Goal: Book appointment/travel/reservation

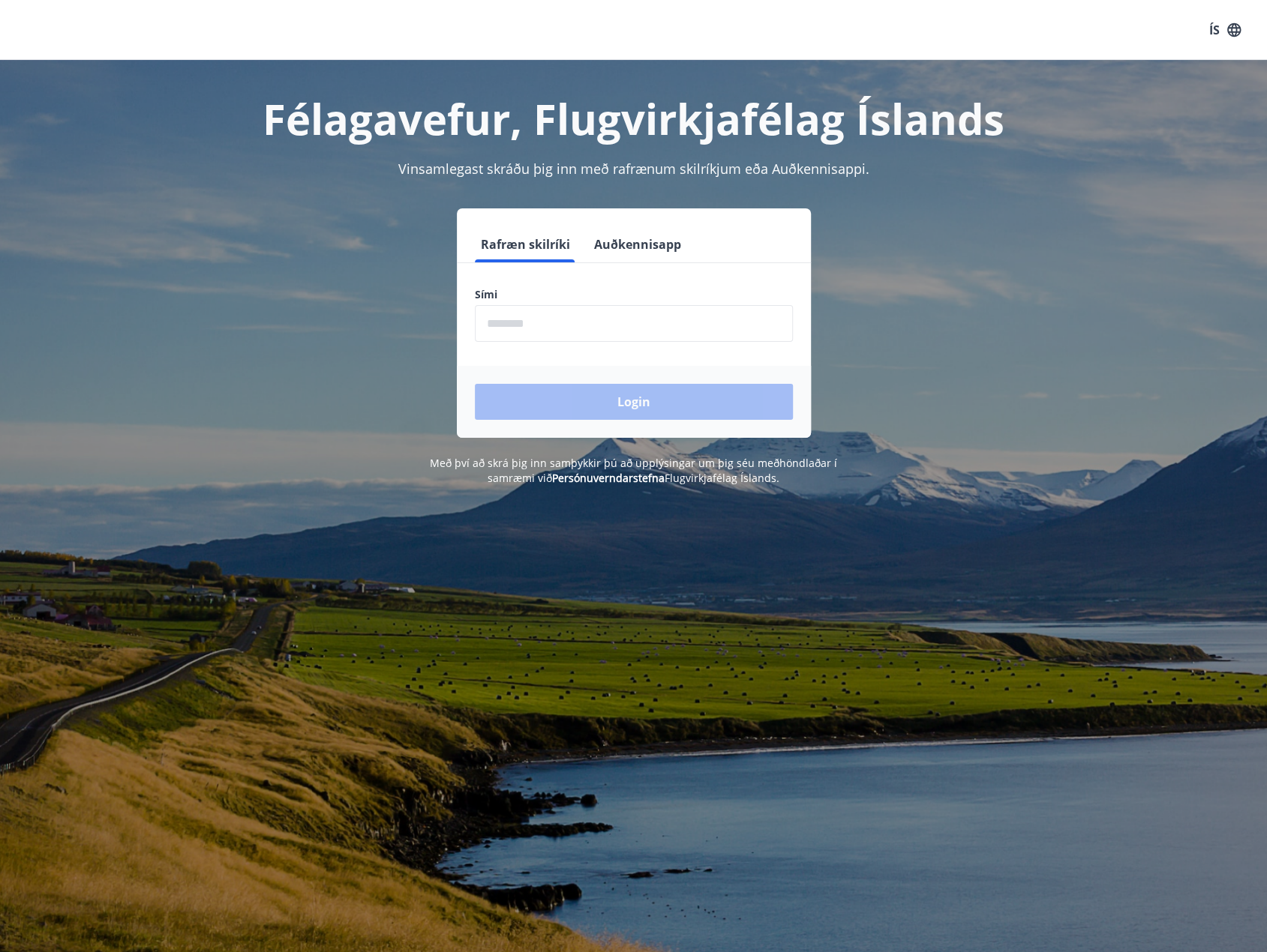
click at [547, 321] on input "phone" at bounding box center [633, 323] width 318 height 37
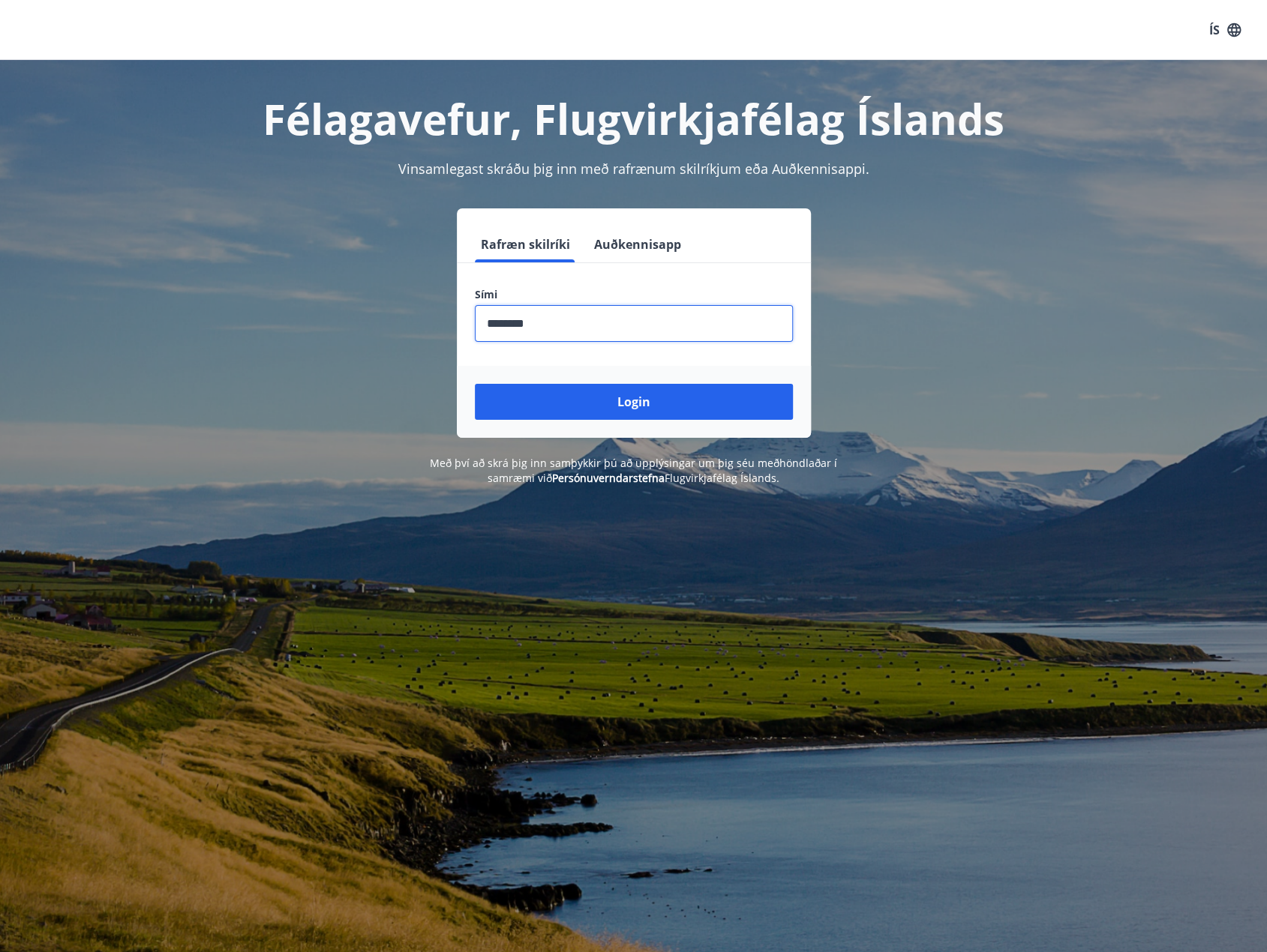
type input "********"
click at [475, 384] on button "Login" at bounding box center [633, 401] width 318 height 36
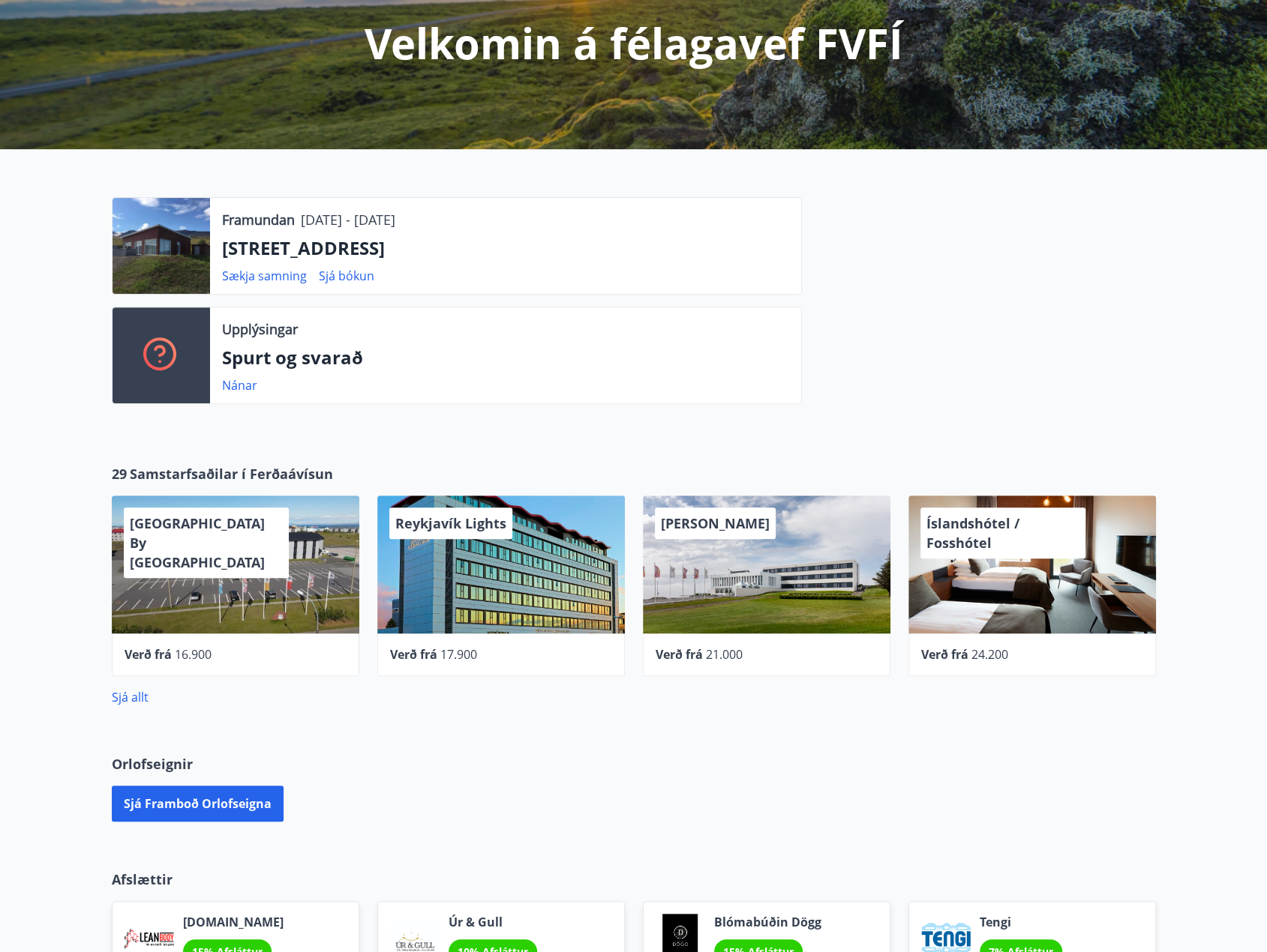
scroll to position [300, 0]
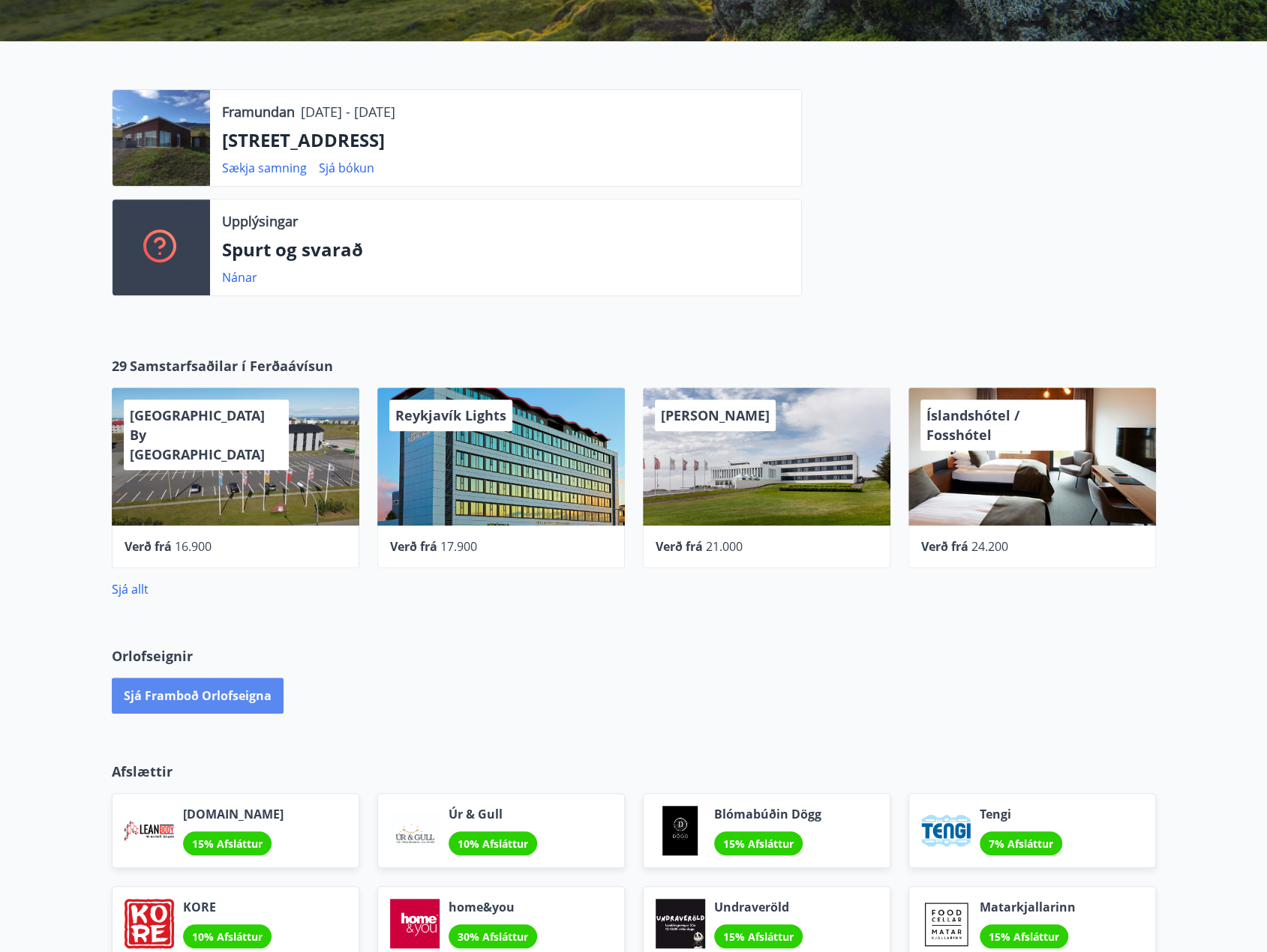
click at [225, 688] on button "Sjá framboð orlofseigna" at bounding box center [197, 695] width 172 height 36
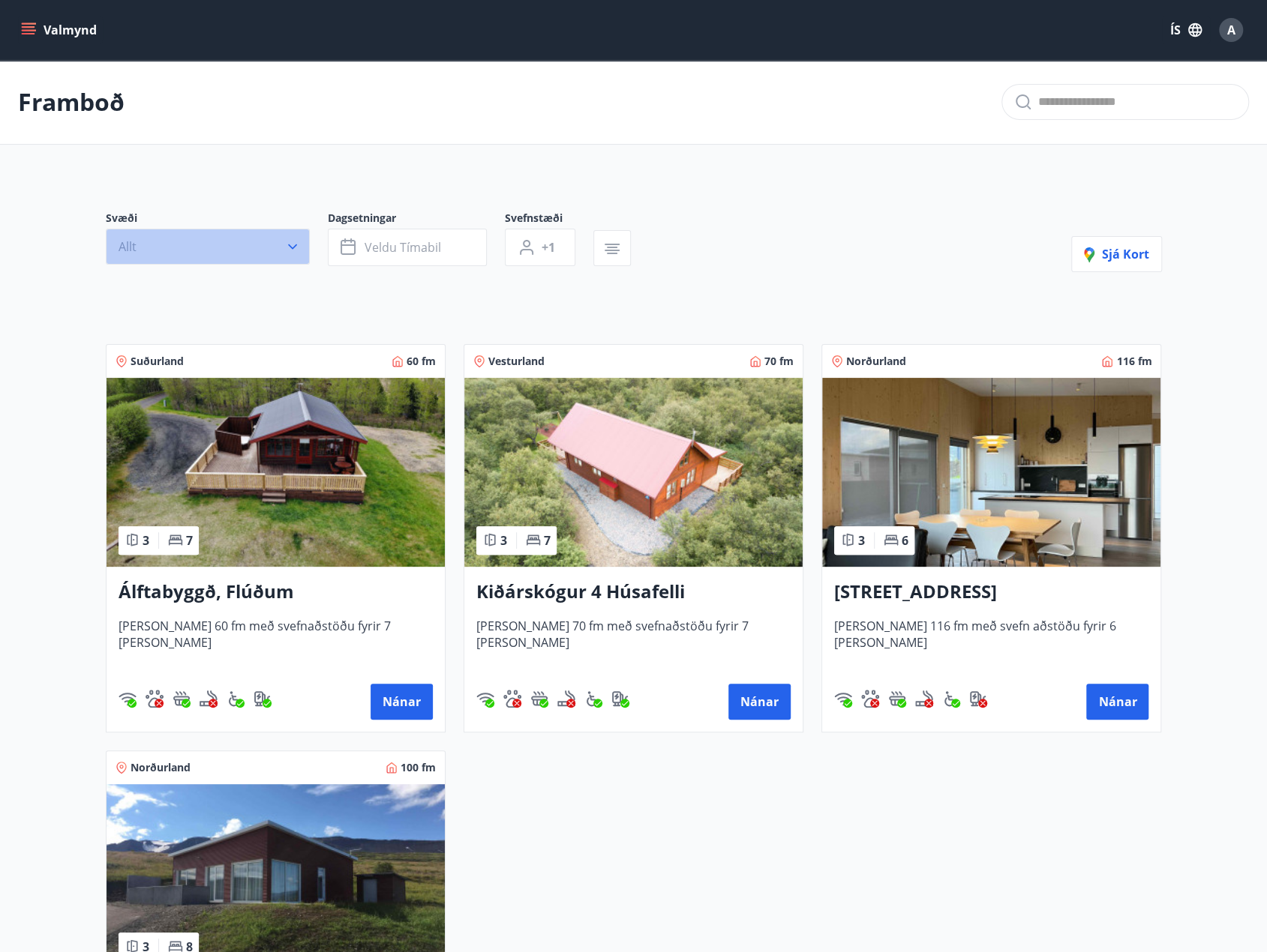
click at [256, 248] on button "Allt" at bounding box center [208, 246] width 204 height 36
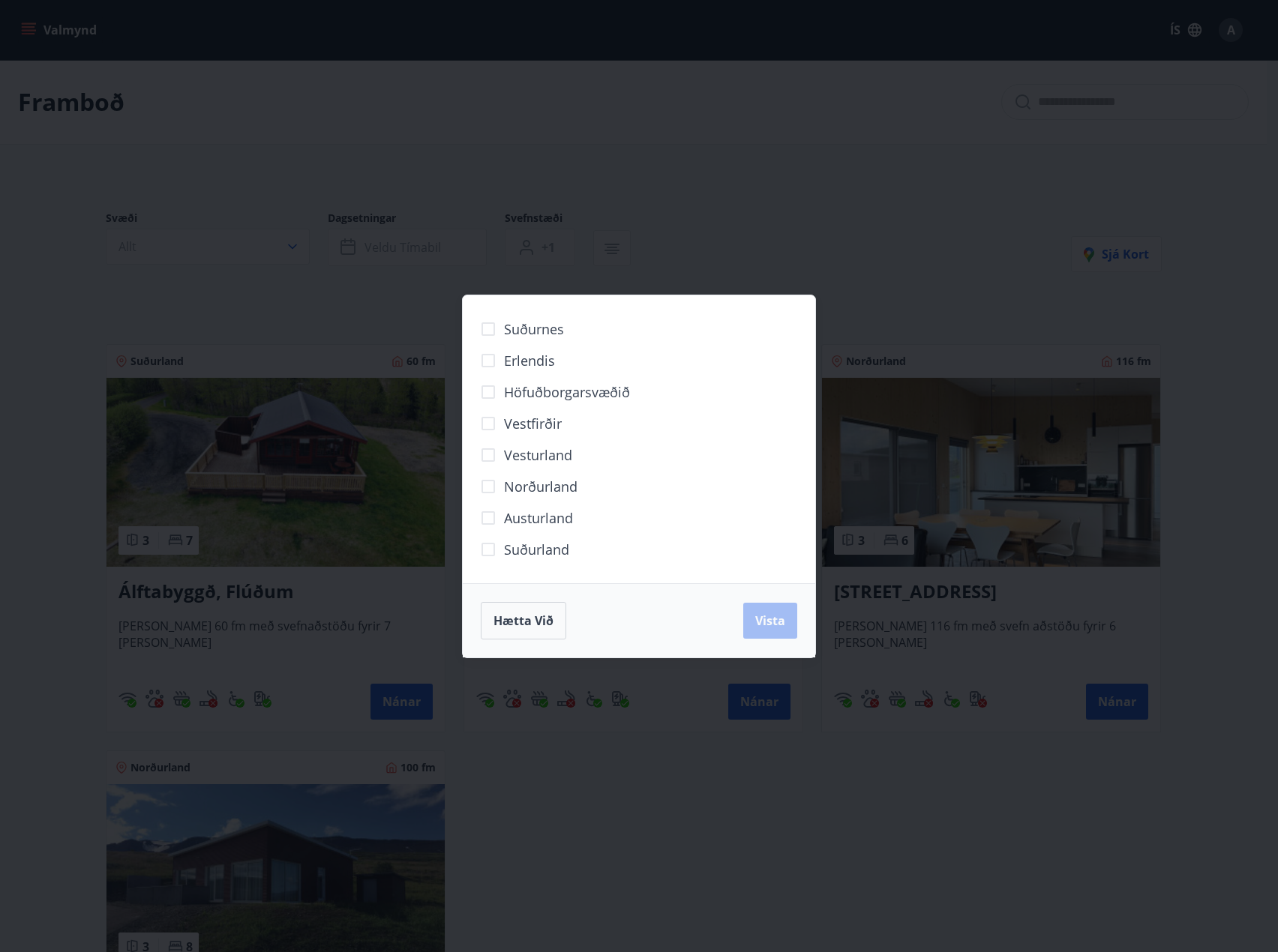
click at [545, 493] on span "Norðurland" at bounding box center [541, 486] width 73 height 19
click at [784, 620] on span "Vista" at bounding box center [770, 620] width 30 height 17
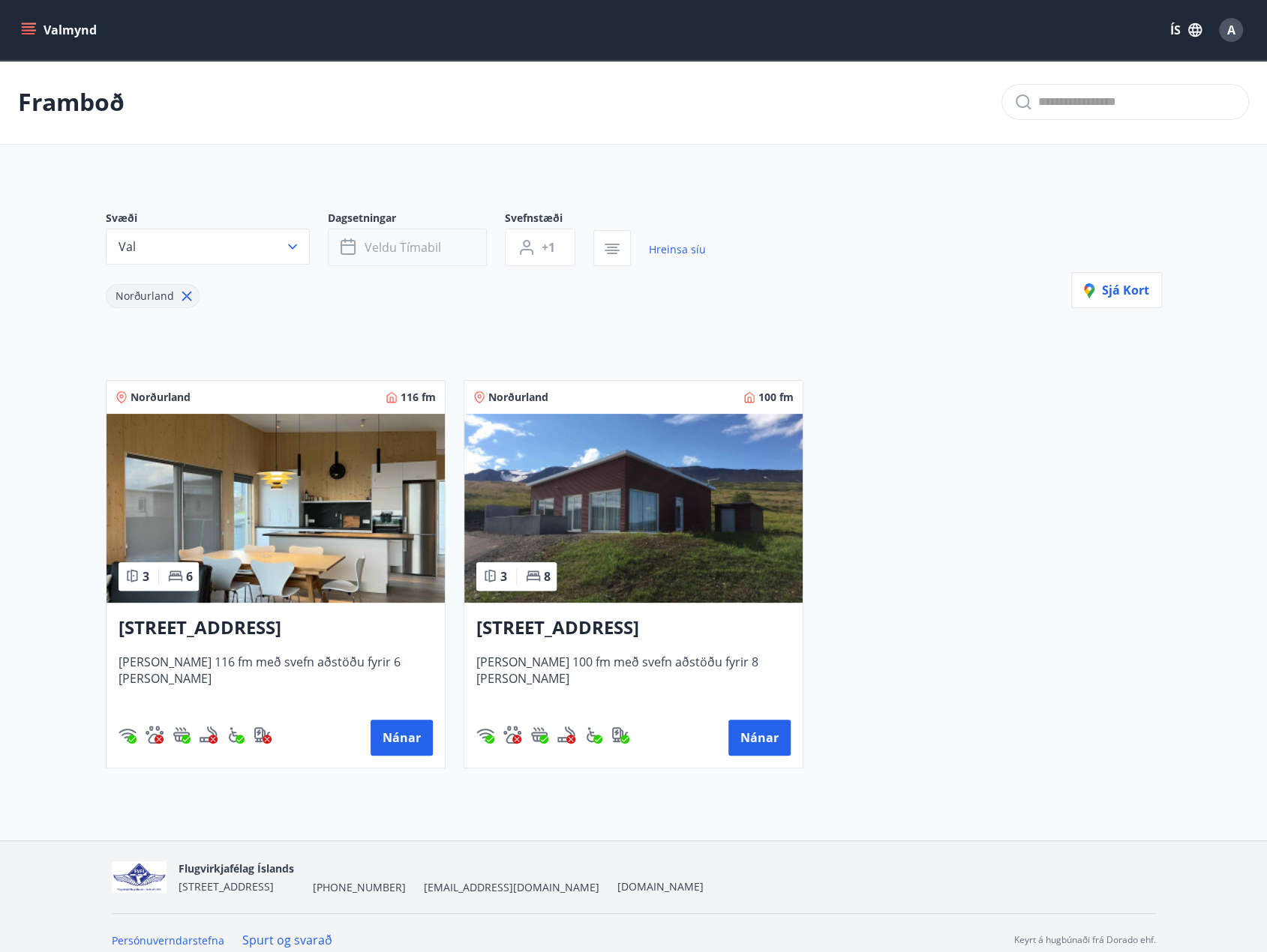
click at [456, 252] on button "Veldu tímabil" at bounding box center [408, 247] width 159 height 37
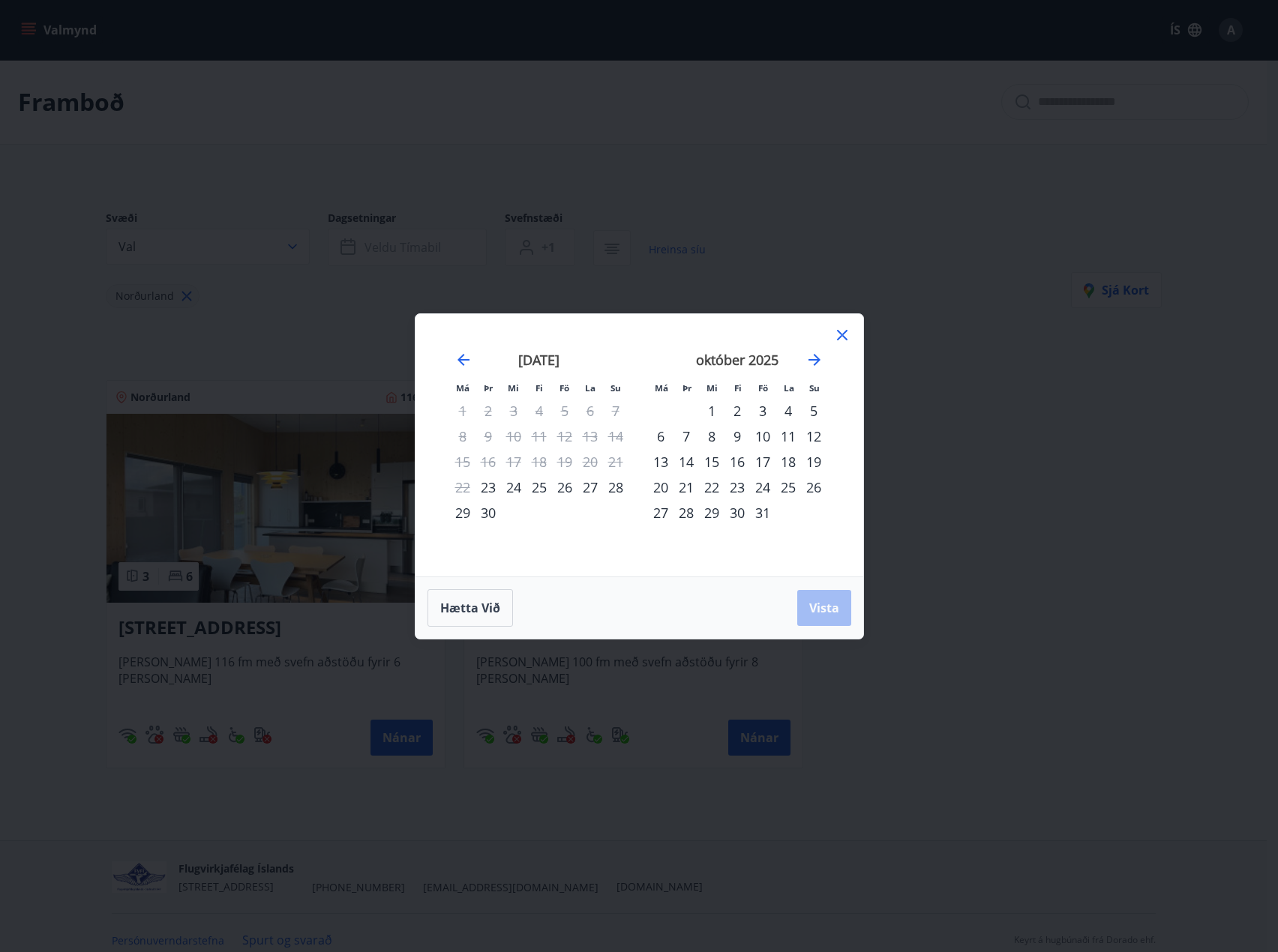
click at [761, 491] on div "24" at bounding box center [763, 487] width 25 height 25
click at [662, 518] on div "27" at bounding box center [661, 513] width 25 height 25
click at [829, 597] on button "Vista" at bounding box center [824, 607] width 54 height 36
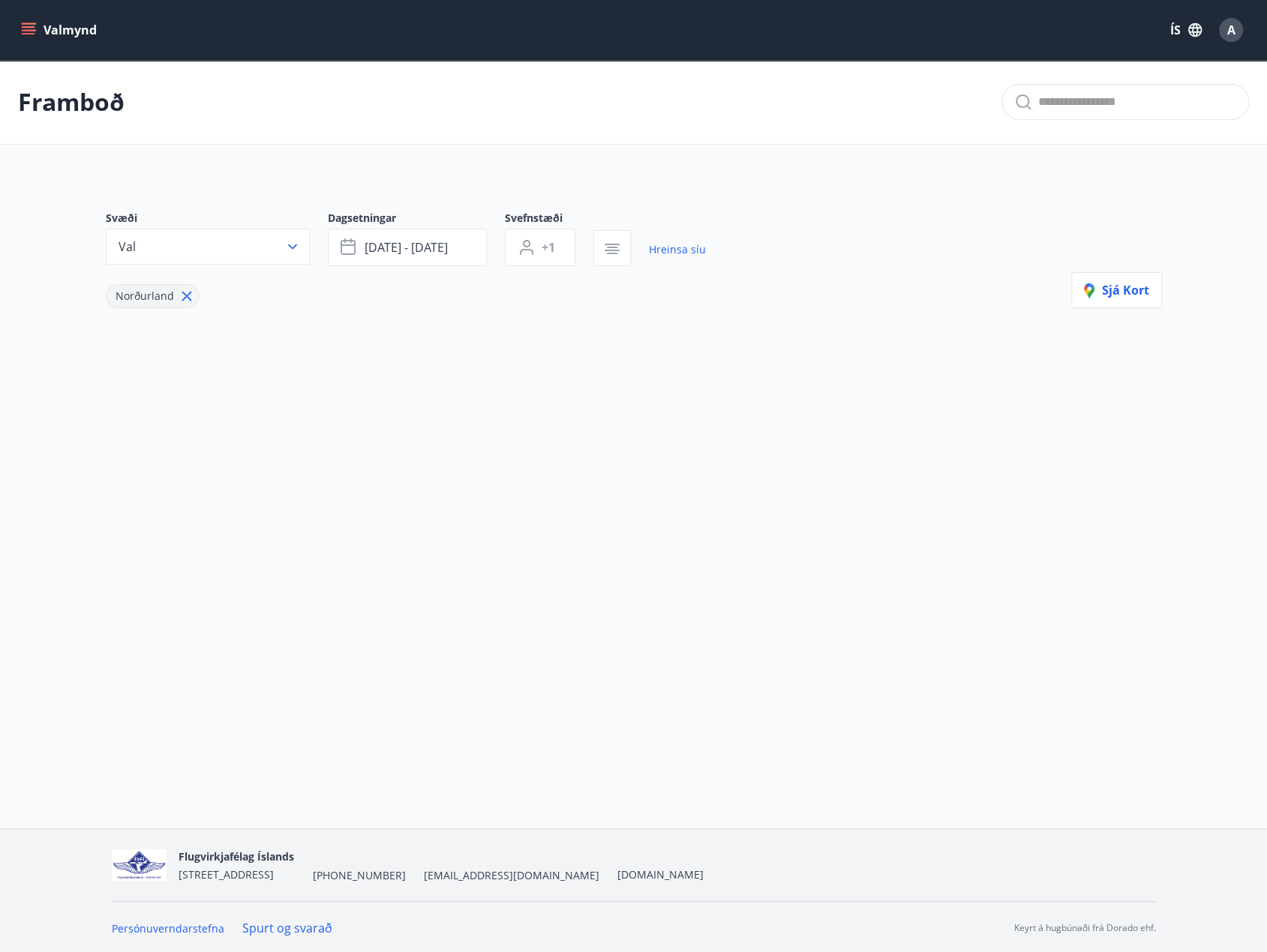
click at [187, 297] on icon at bounding box center [186, 296] width 17 height 17
click at [437, 257] on button "[DATE] - [DATE]" at bounding box center [408, 247] width 159 height 37
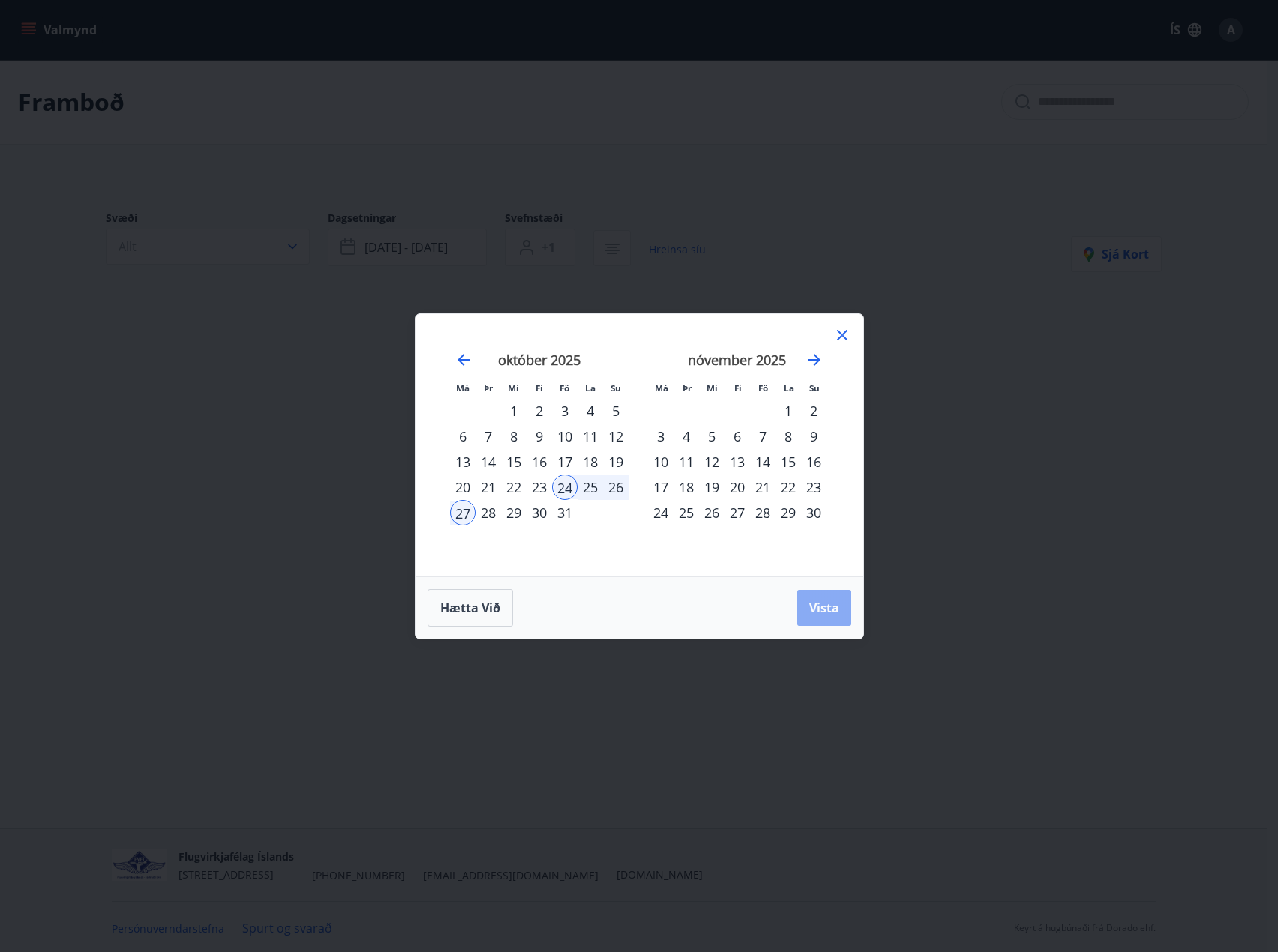
click at [842, 615] on button "Vista" at bounding box center [824, 607] width 54 height 36
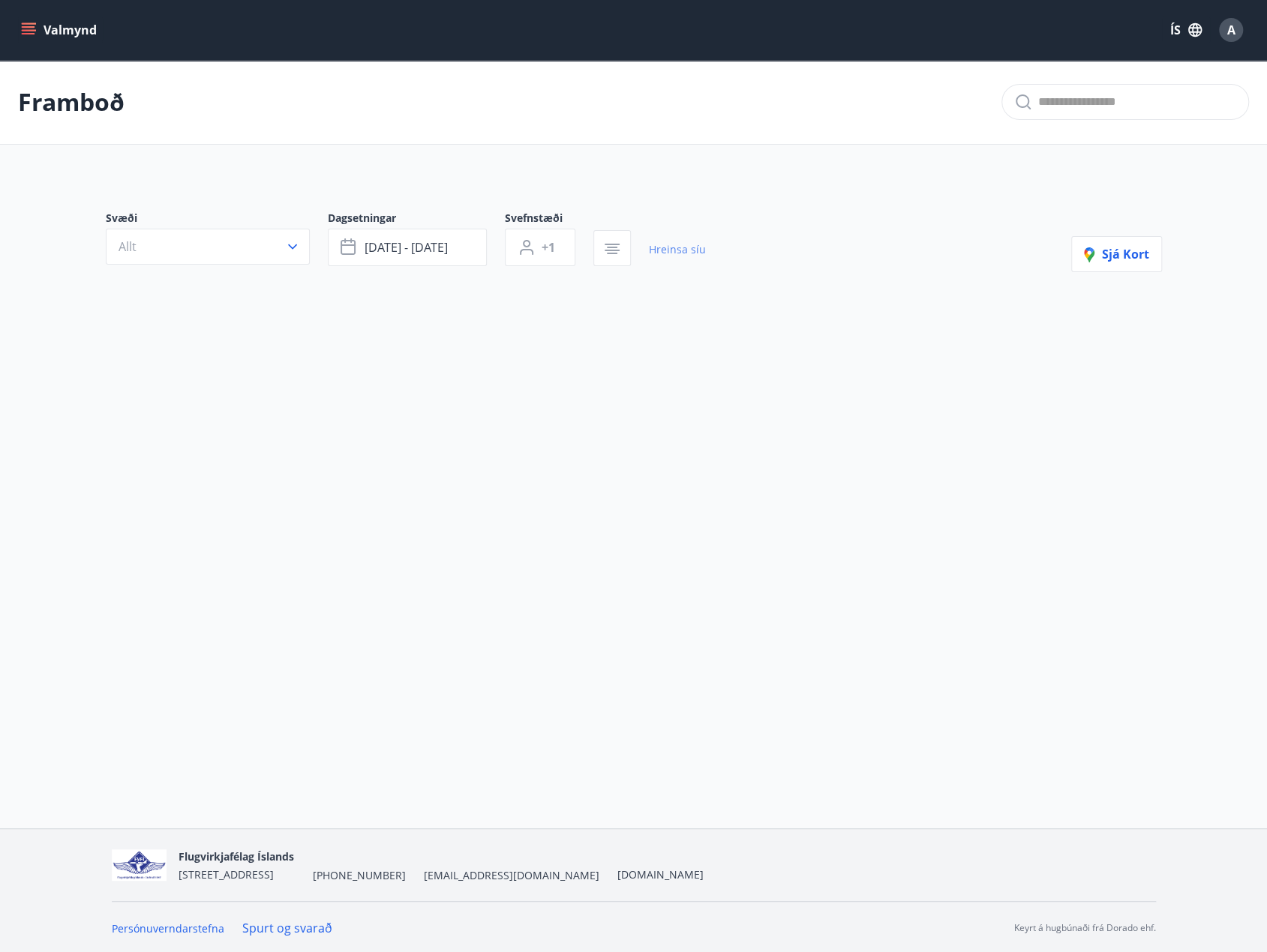
click at [691, 254] on link "Hreinsa síu" at bounding box center [678, 249] width 57 height 33
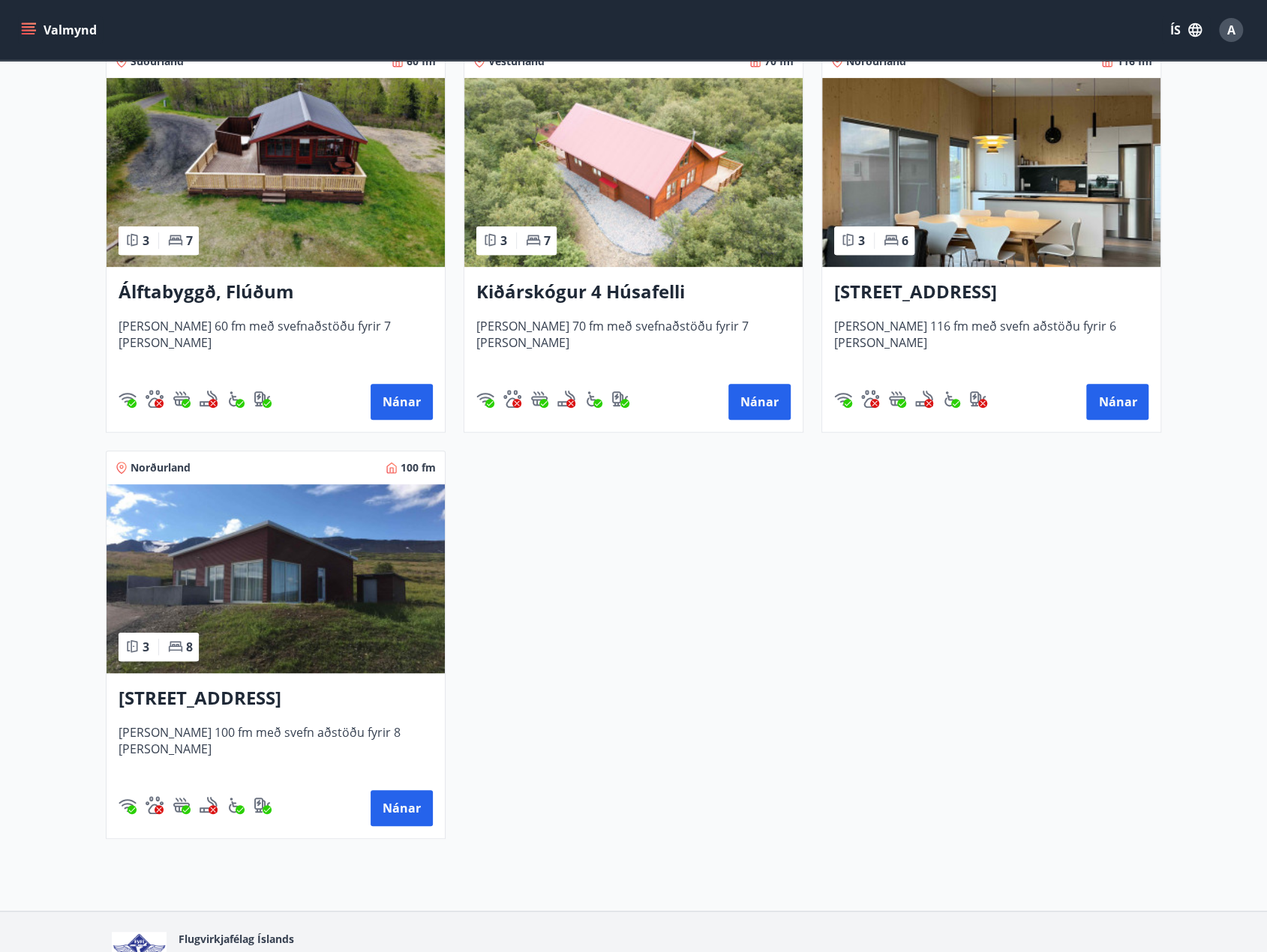
scroll to position [225, 0]
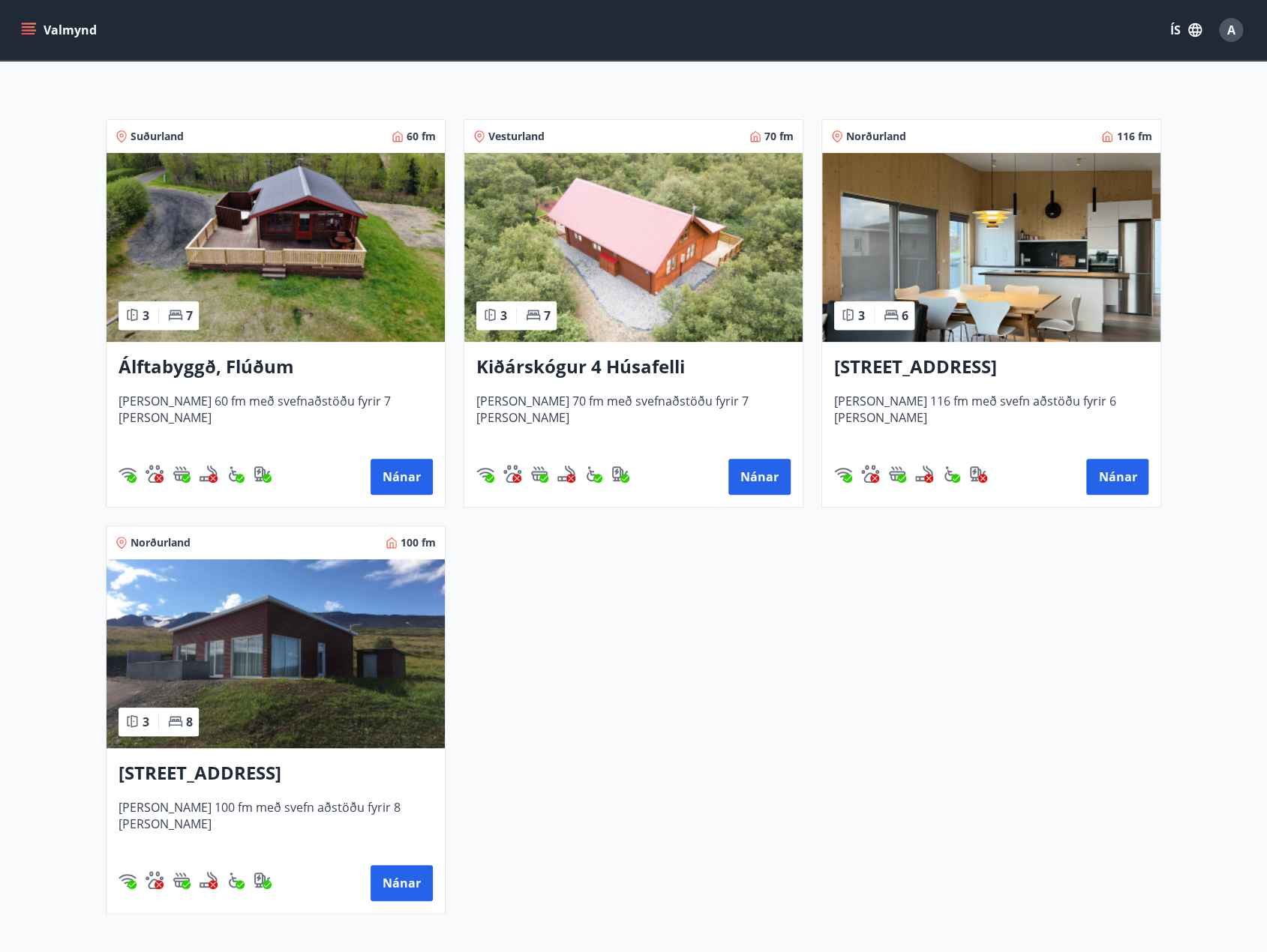
drag, startPoint x: 554, startPoint y: 164, endPoint x: 529, endPoint y: 139, distance: 35.4
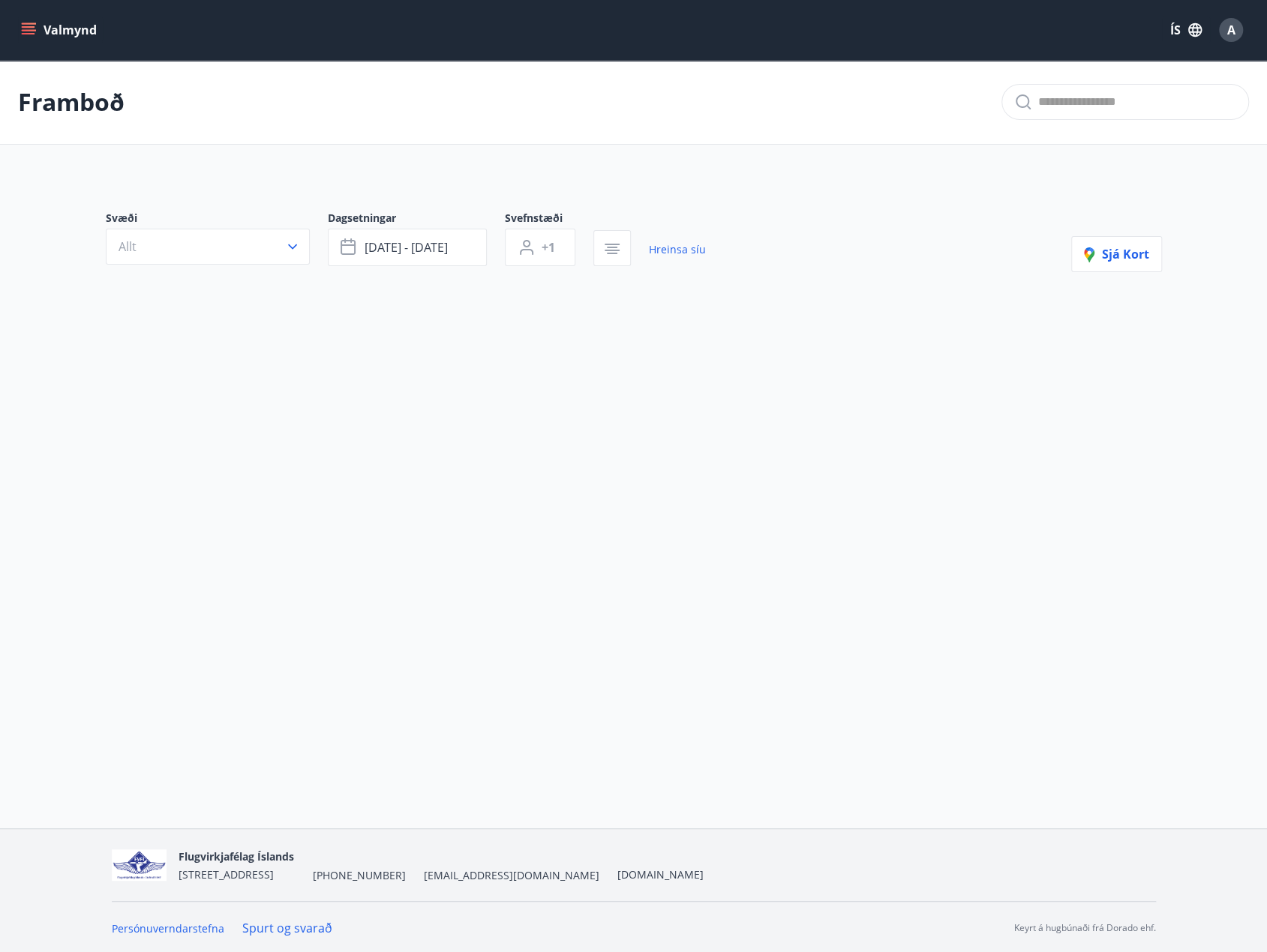
click at [67, 36] on button "Valmynd" at bounding box center [61, 30] width 84 height 27
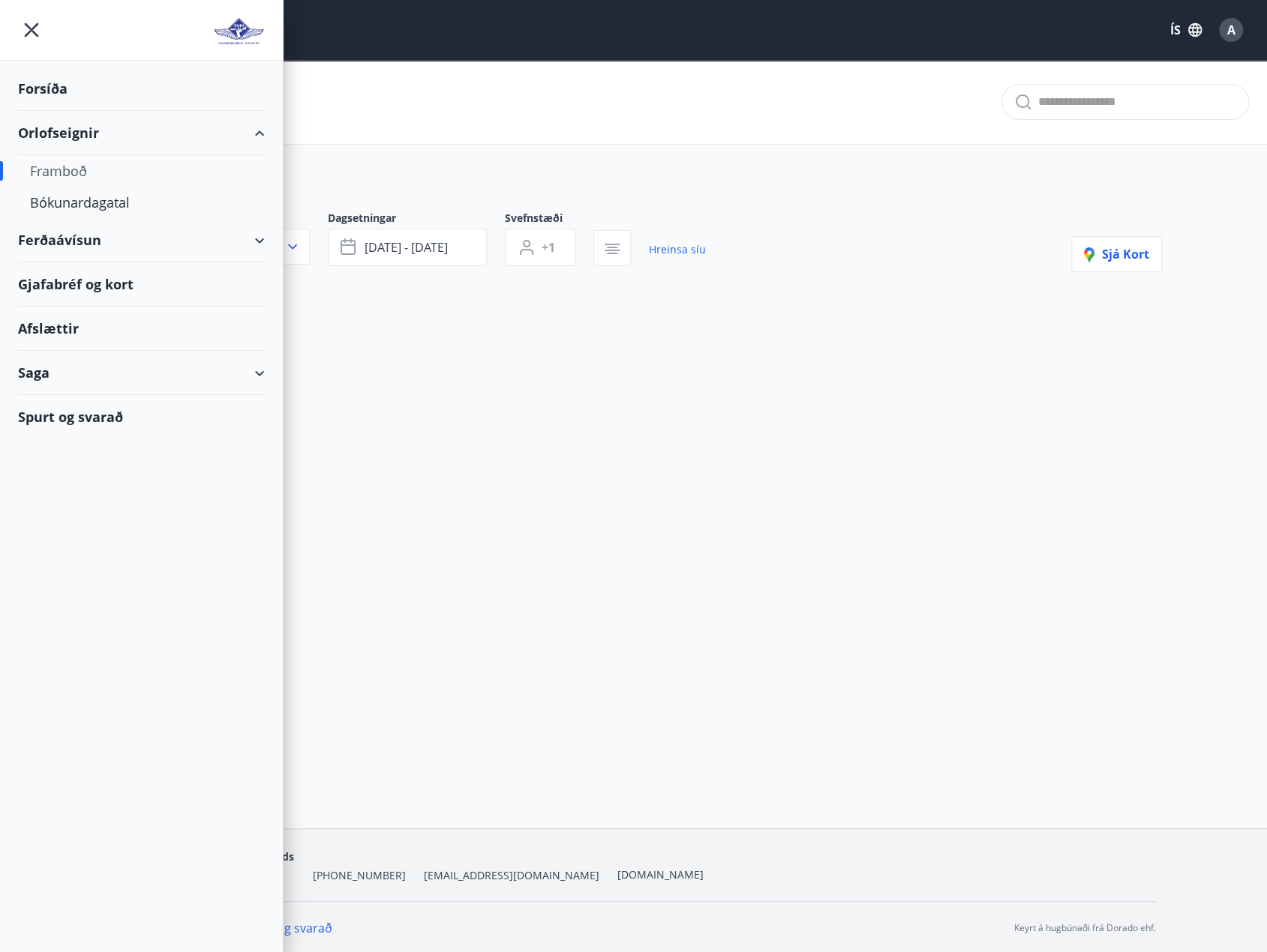
click at [76, 82] on div "Forsíða" at bounding box center [142, 89] width 247 height 45
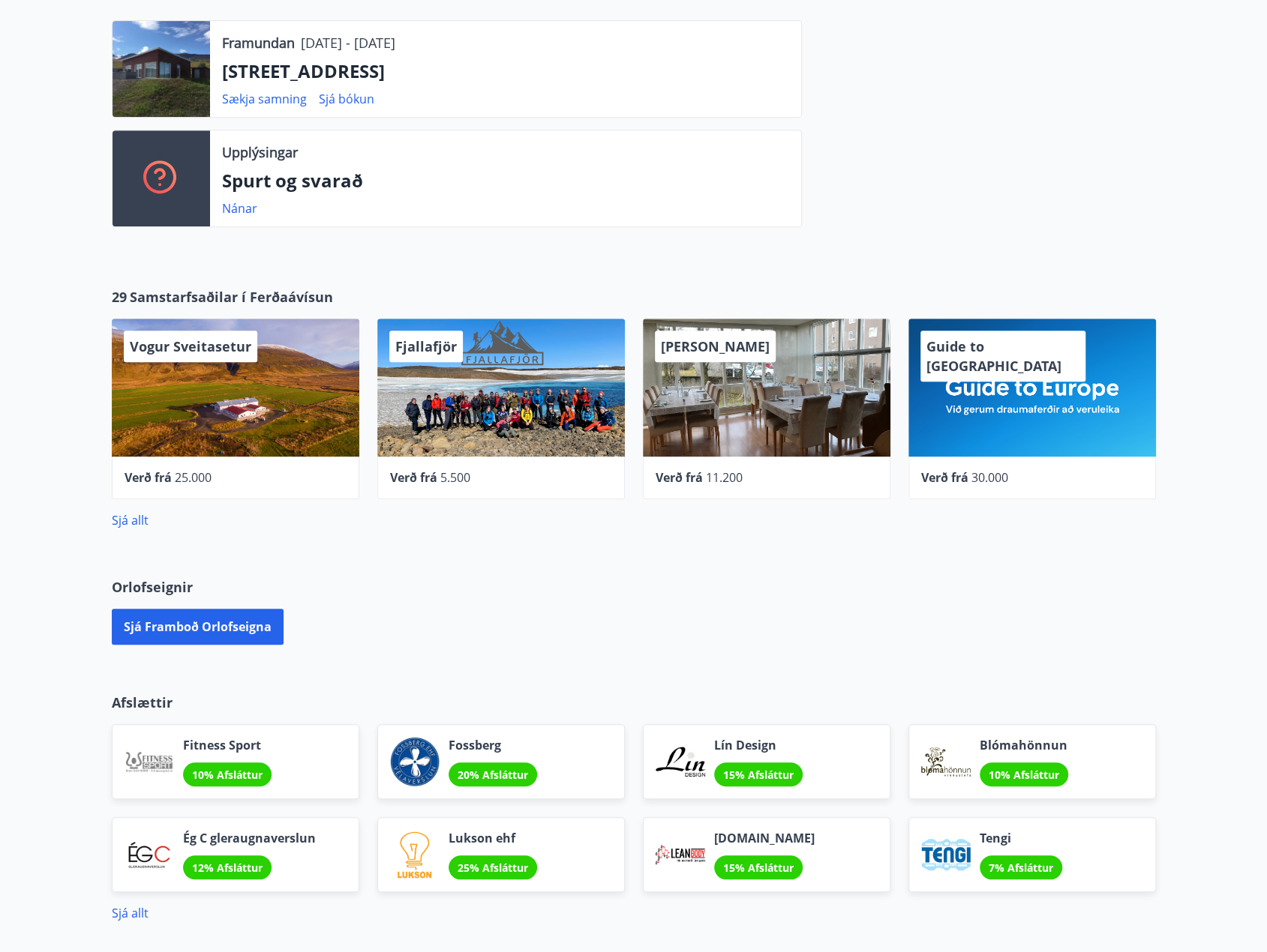
scroll to position [375, 0]
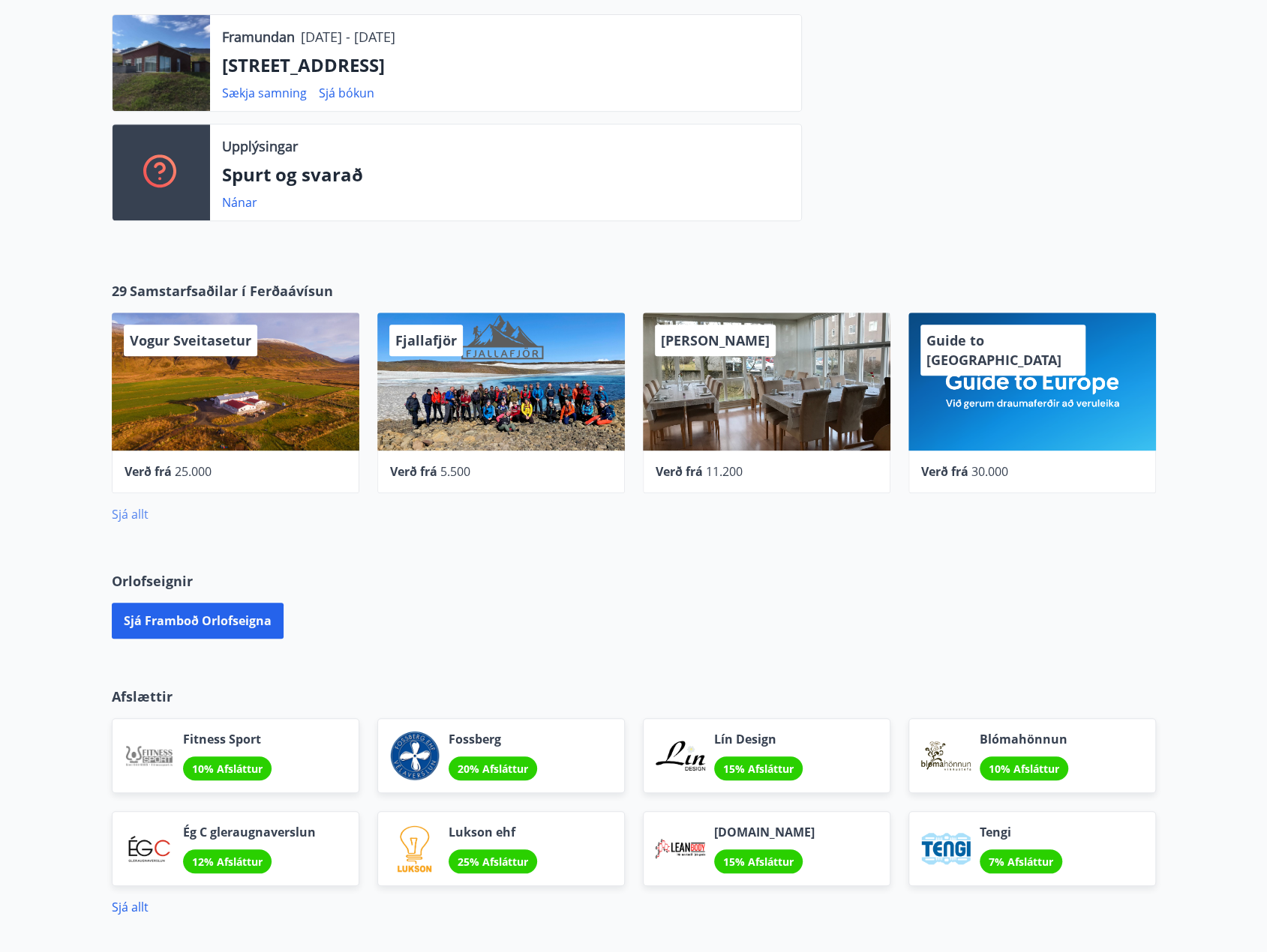
click at [122, 515] on link "Sjá allt" at bounding box center [130, 514] width 37 height 17
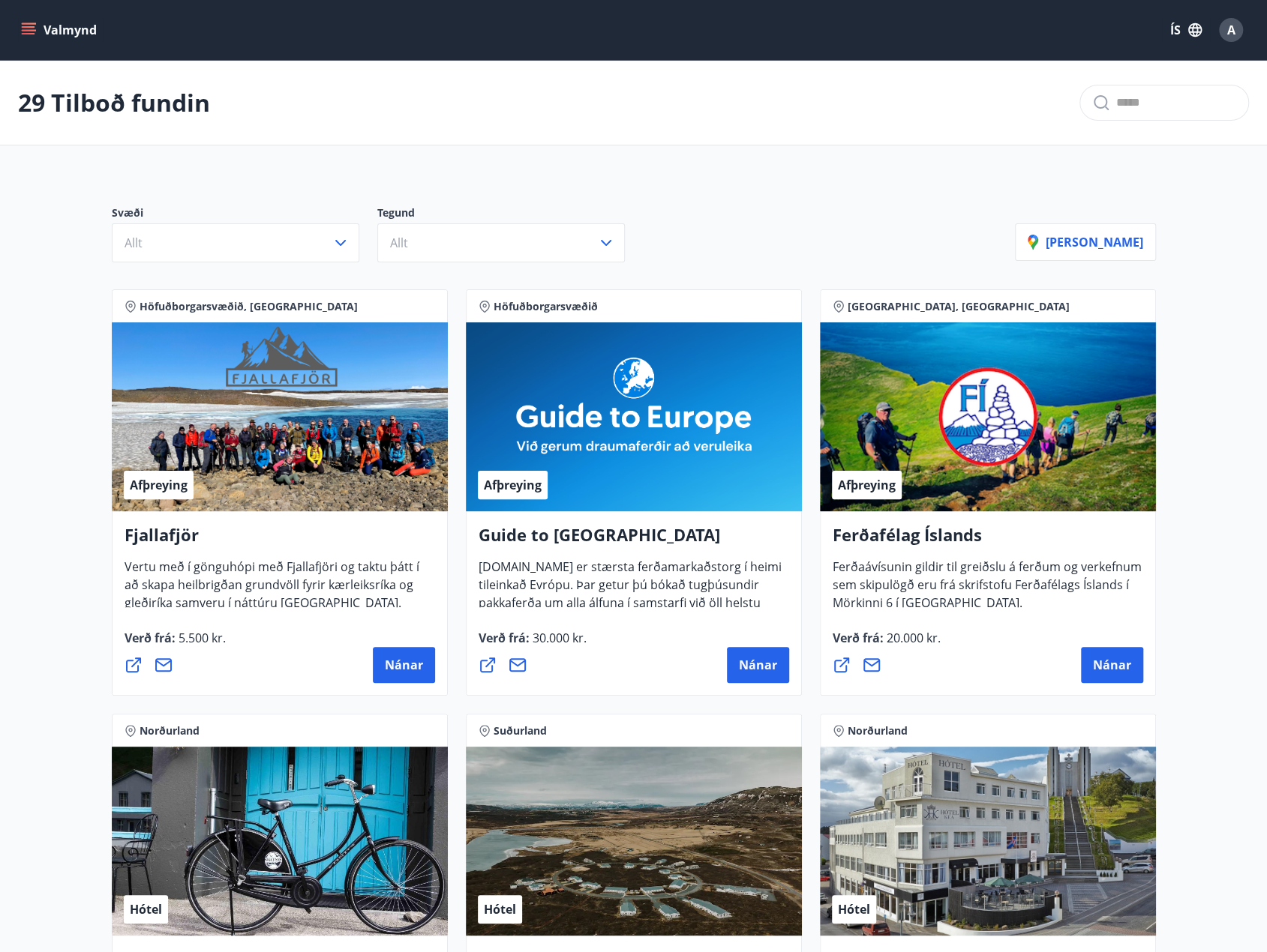
click at [333, 265] on div "Svæði Allt Tegund Allt [PERSON_NAME]" at bounding box center [634, 228] width 1080 height 105
click at [336, 252] on button "Allt" at bounding box center [235, 243] width 248 height 39
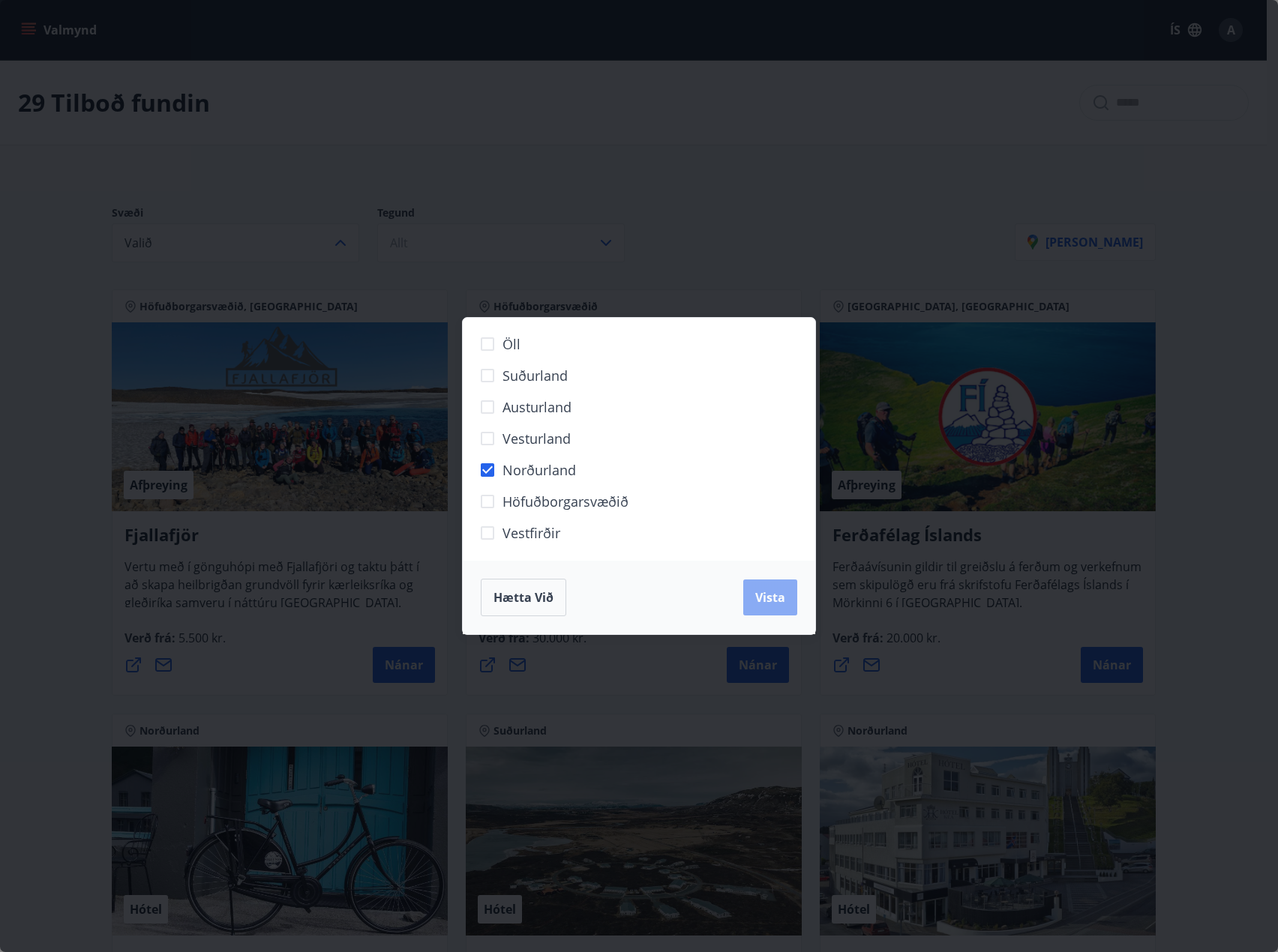
click at [768, 595] on span "Vista" at bounding box center [770, 597] width 30 height 17
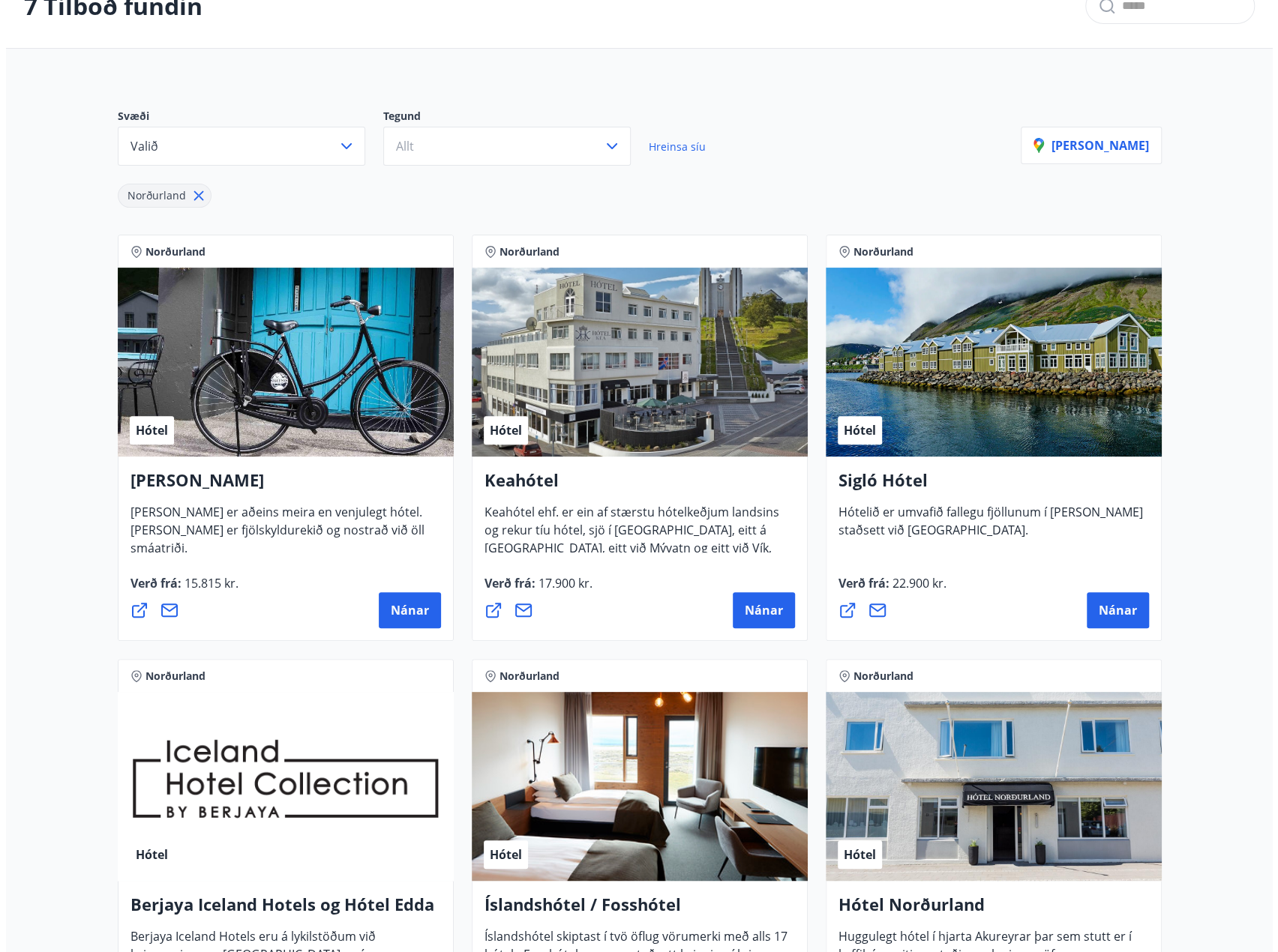
scroll to position [150, 0]
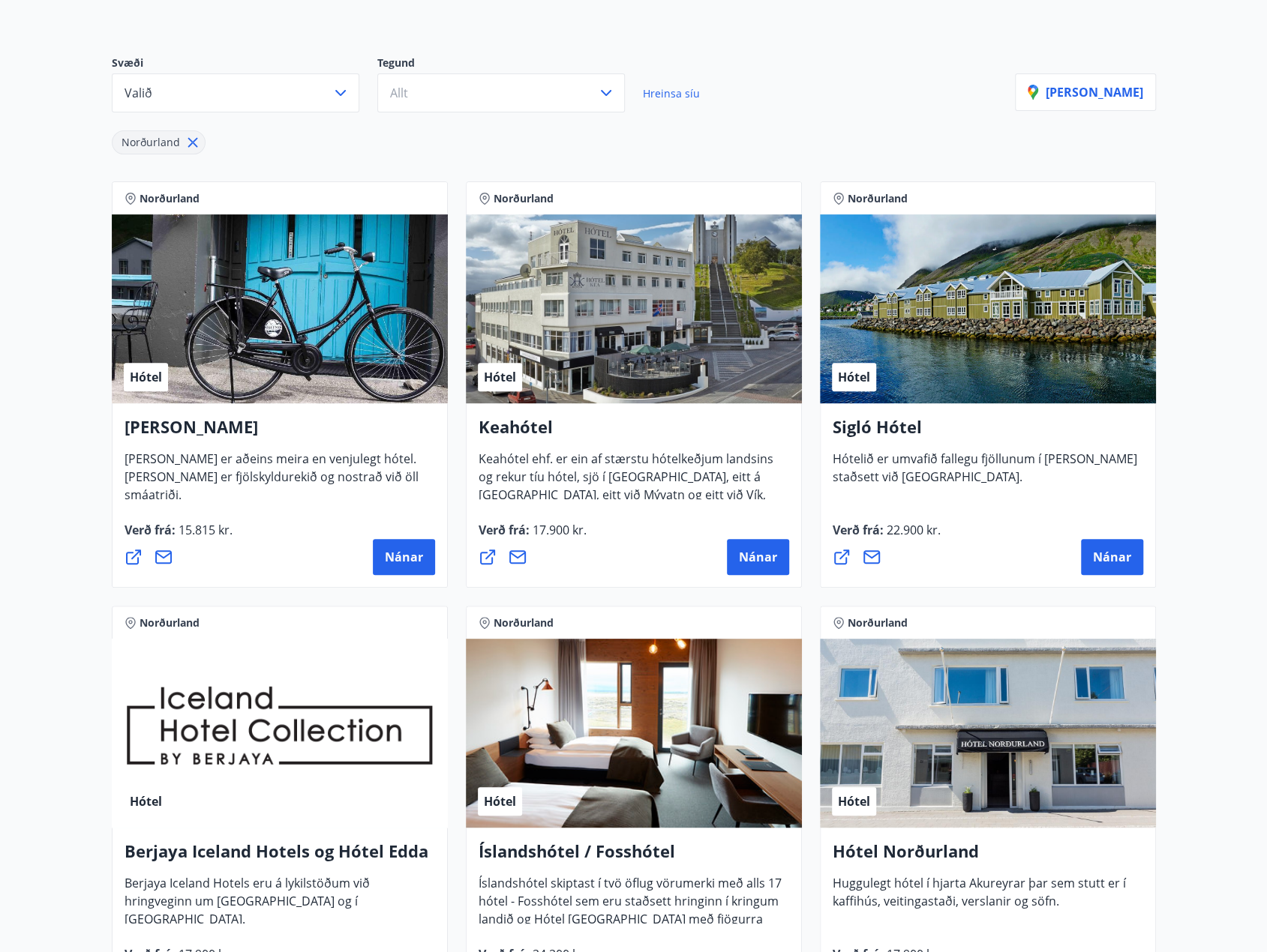
click at [362, 406] on div "Hótel Siglunes Hótel Siglunes er aðeins meira en venjulegt hótel. [PERSON_NAME]…" at bounding box center [280, 496] width 336 height 185
click at [363, 334] on div "Hótel" at bounding box center [280, 308] width 336 height 189
click at [384, 547] on button "Nánar" at bounding box center [404, 556] width 62 height 36
click at [749, 560] on span "Nánar" at bounding box center [758, 556] width 38 height 17
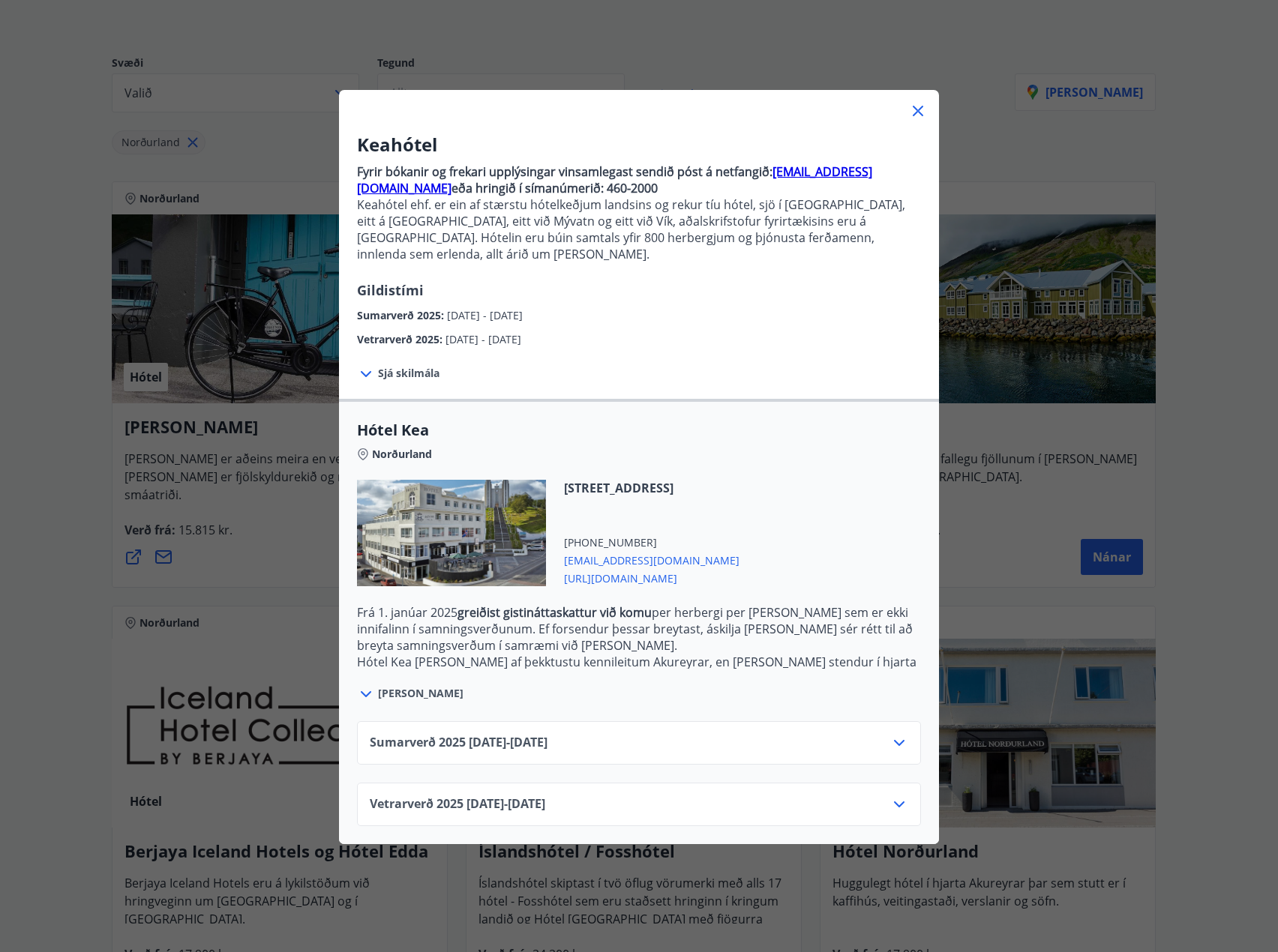
click at [671, 802] on div "Vetrarverð [PHONE_NUMBER][DATE] - [DATE]" at bounding box center [639, 810] width 538 height 30
click at [886, 764] on div "Sumarverð [PHONE_NUMBER][DATE] - [DATE] Vetrarverð [PHONE_NUMBER][DATE] - [DATE]" at bounding box center [639, 764] width 600 height 123
click at [900, 795] on icon at bounding box center [899, 804] width 18 height 18
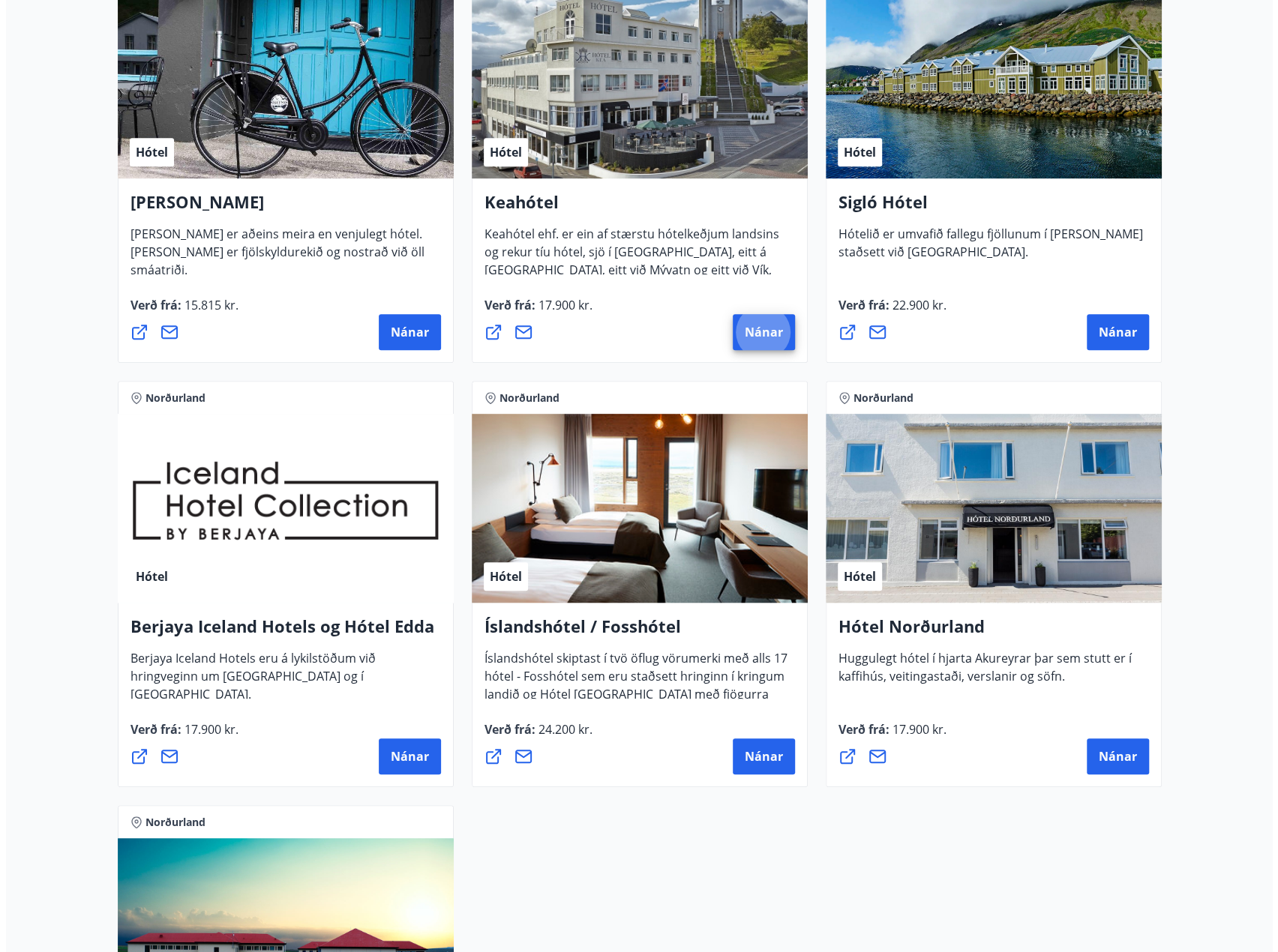
scroll to position [300, 0]
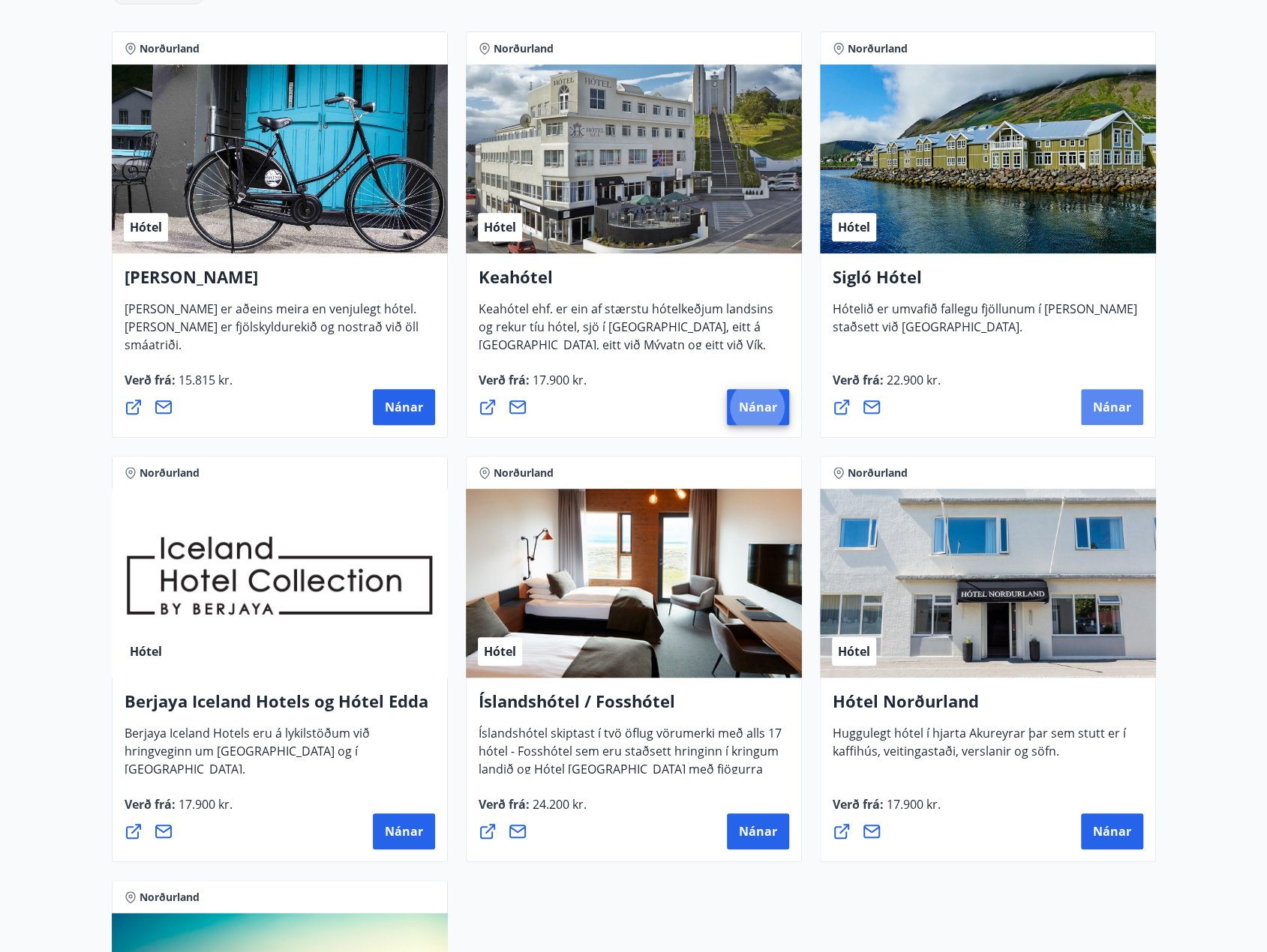
click at [1113, 406] on span "Nánar" at bounding box center [1112, 407] width 38 height 17
